Goal: Transaction & Acquisition: Purchase product/service

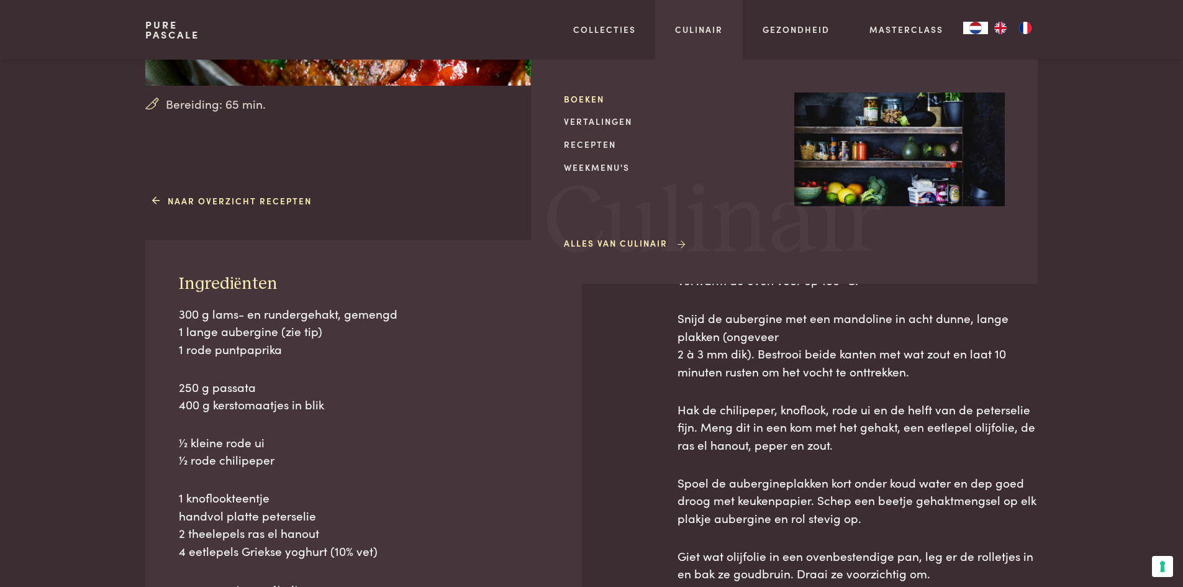
click at [592, 98] on link "Boeken" at bounding box center [669, 99] width 210 height 13
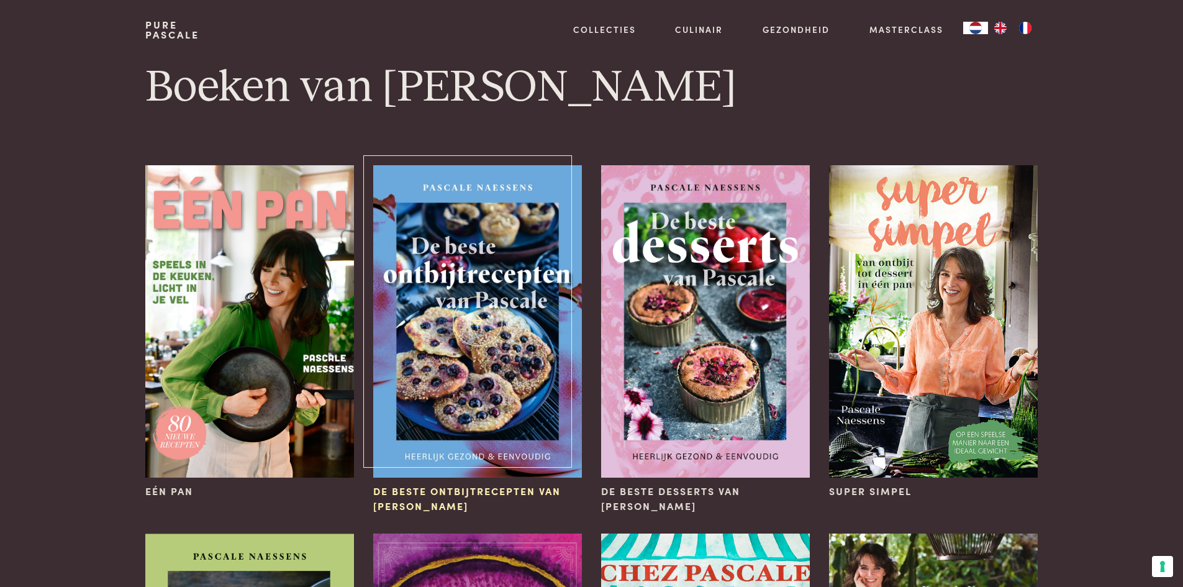
click at [509, 268] on img at bounding box center [477, 321] width 208 height 312
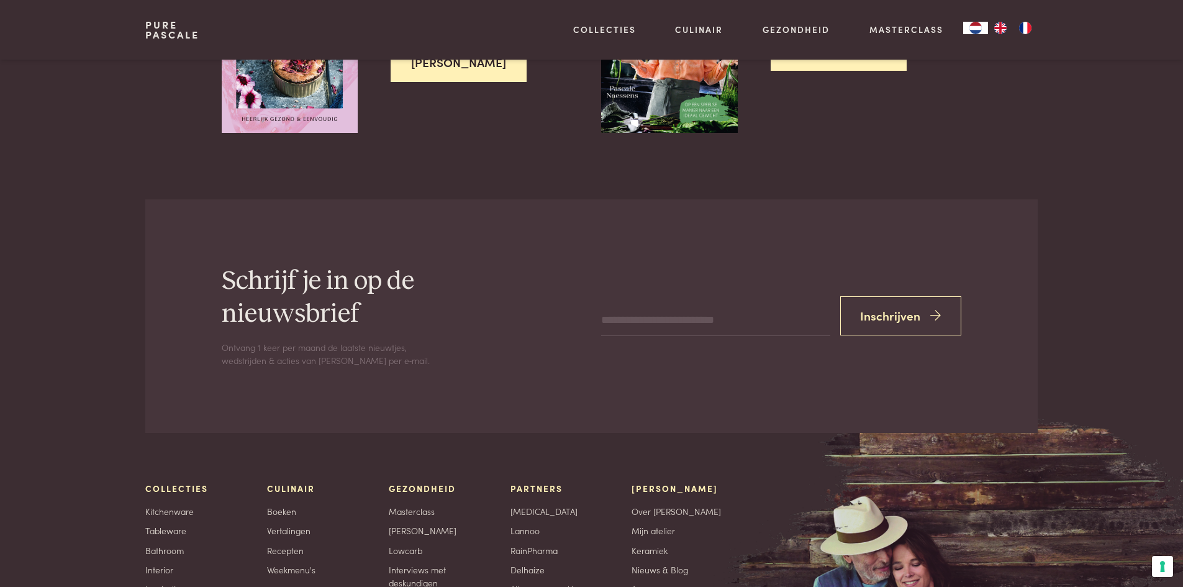
scroll to position [2173, 0]
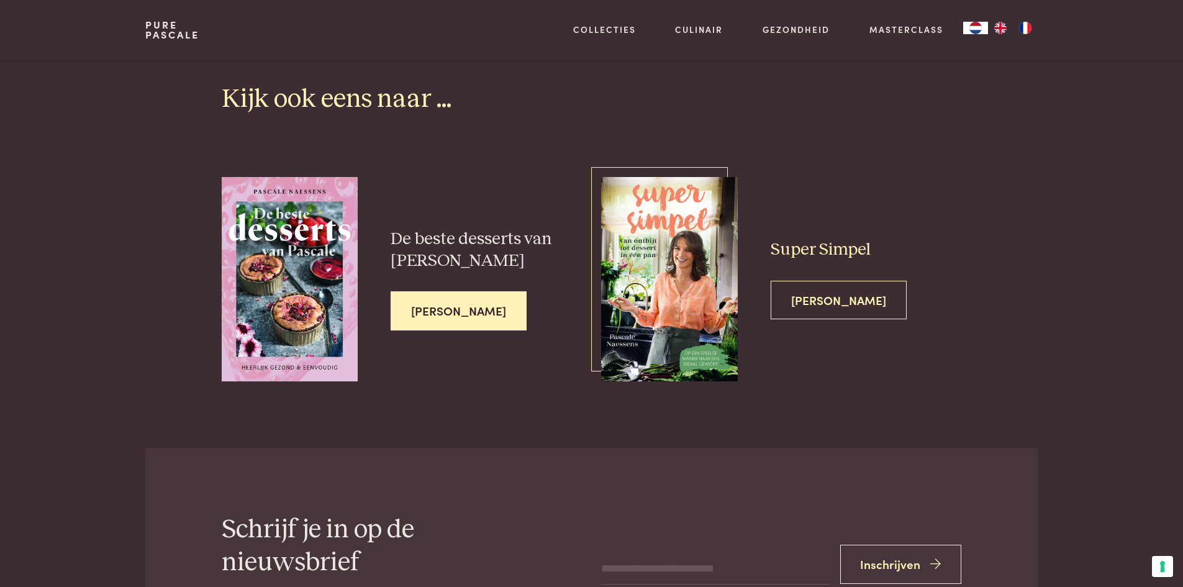
click at [699, 259] on img at bounding box center [669, 279] width 136 height 204
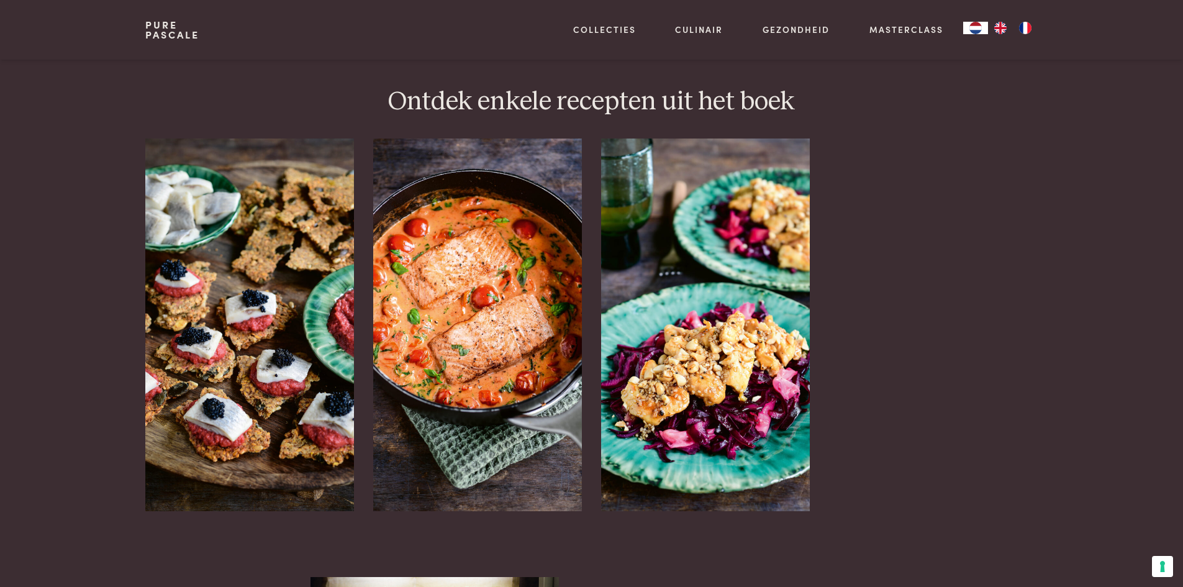
scroll to position [1428, 0]
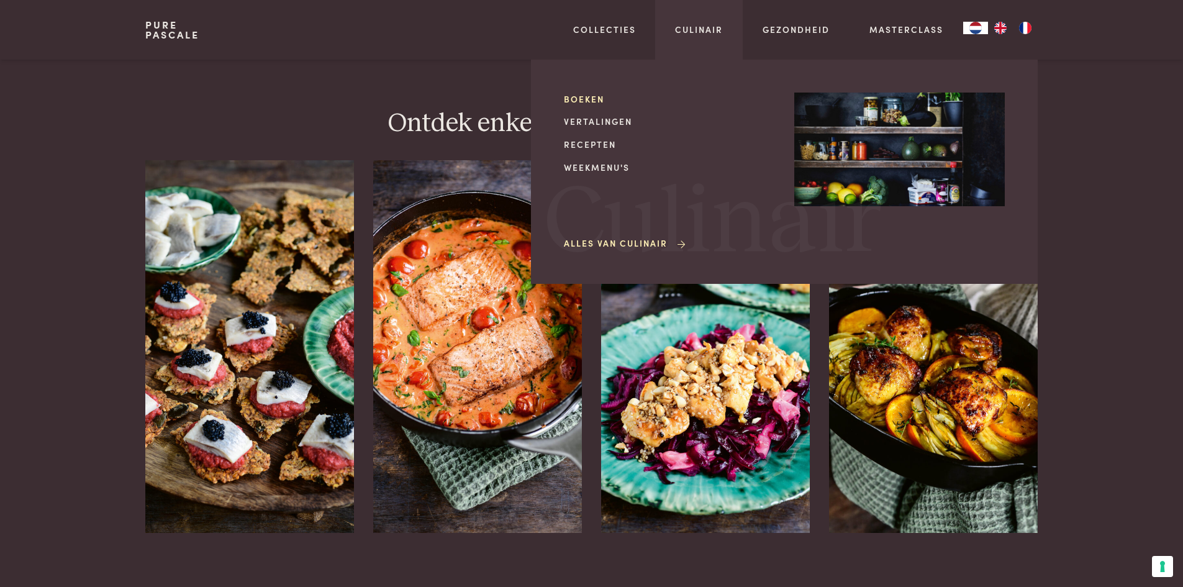
click at [571, 96] on link "Boeken" at bounding box center [669, 99] width 210 height 13
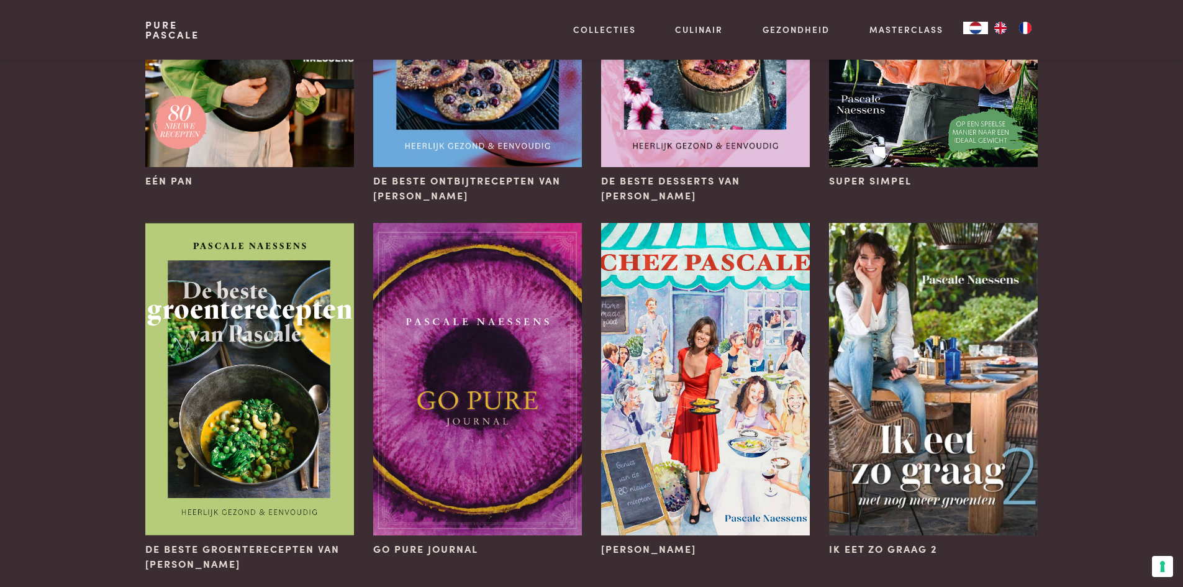
scroll to position [373, 0]
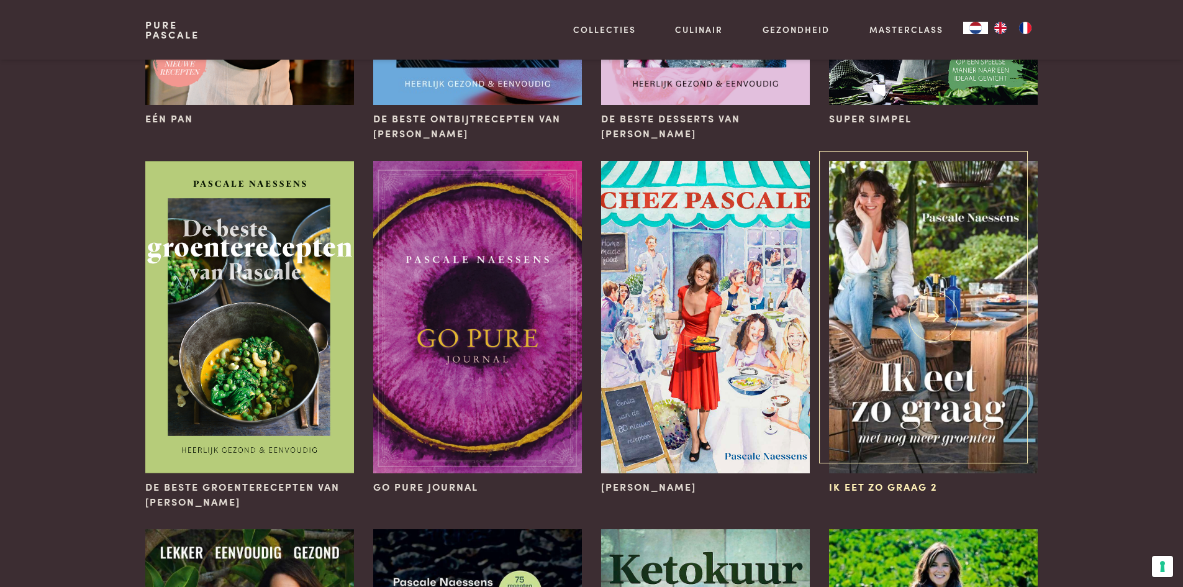
click at [897, 298] on img at bounding box center [933, 317] width 208 height 312
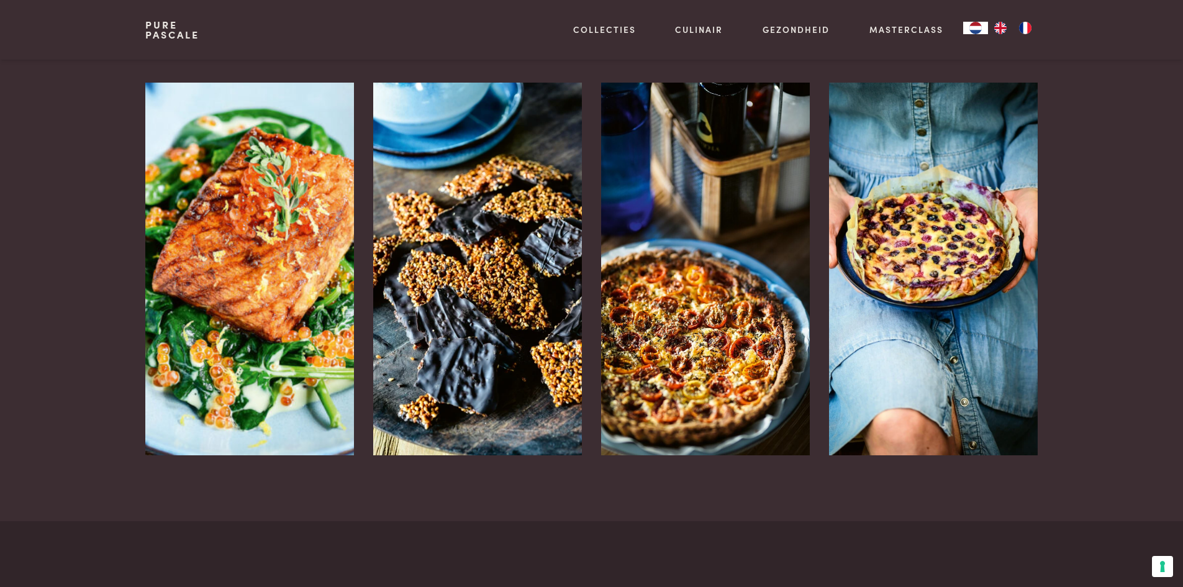
scroll to position [1428, 0]
